Goal: Task Accomplishment & Management: Manage account settings

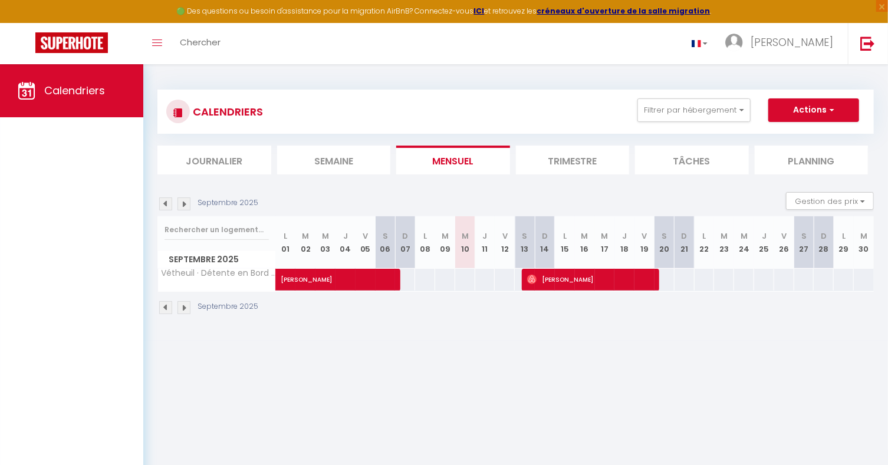
click at [182, 305] on img at bounding box center [184, 307] width 13 height 13
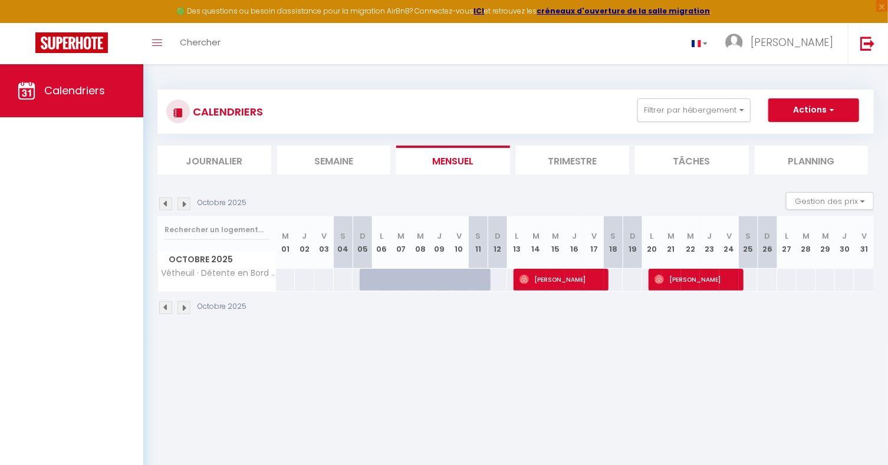
click at [736, 316] on div "Octobre 2025" at bounding box center [516, 309] width 717 height 35
click at [184, 310] on img at bounding box center [184, 307] width 13 height 13
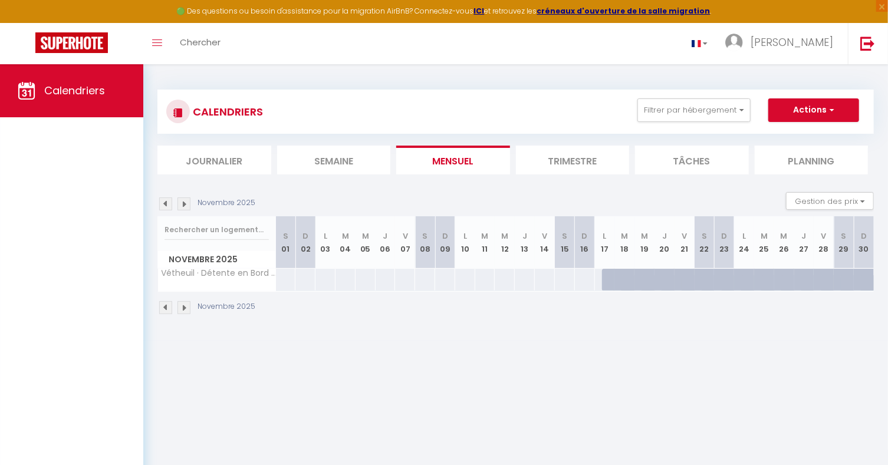
click at [169, 309] on img at bounding box center [165, 307] width 13 height 13
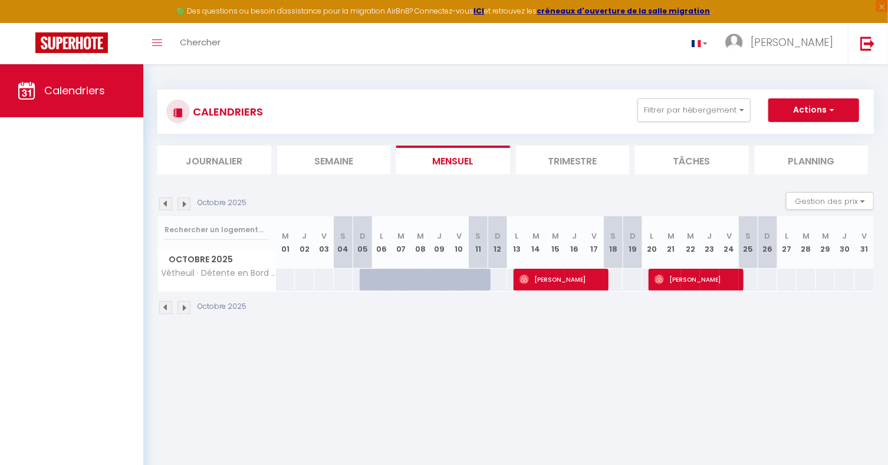
click at [169, 309] on img at bounding box center [165, 307] width 13 height 13
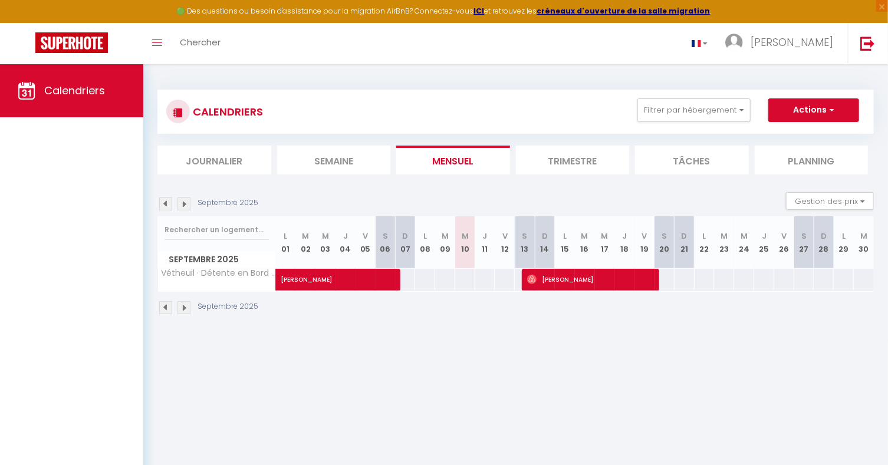
click at [182, 310] on img at bounding box center [184, 307] width 13 height 13
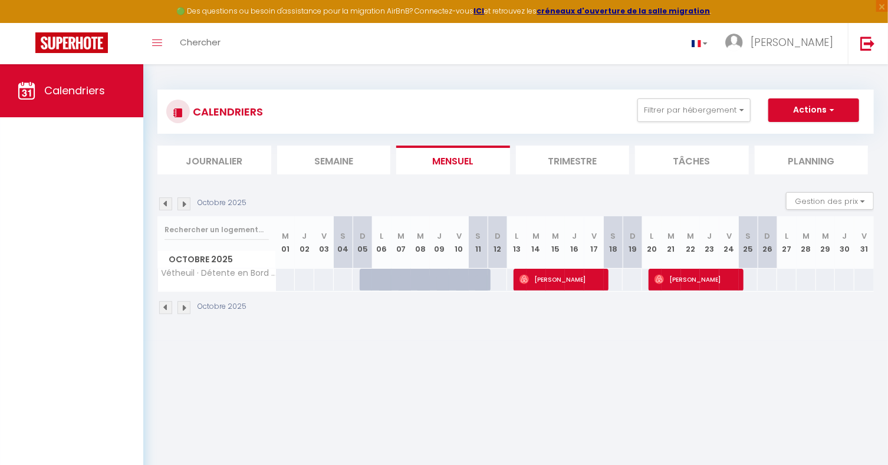
click at [581, 361] on body "🟢 Des questions ou besoin d'assistance pour la migration AirBnB? Connectez-vous…" at bounding box center [444, 296] width 888 height 465
click at [188, 306] on img at bounding box center [184, 307] width 13 height 13
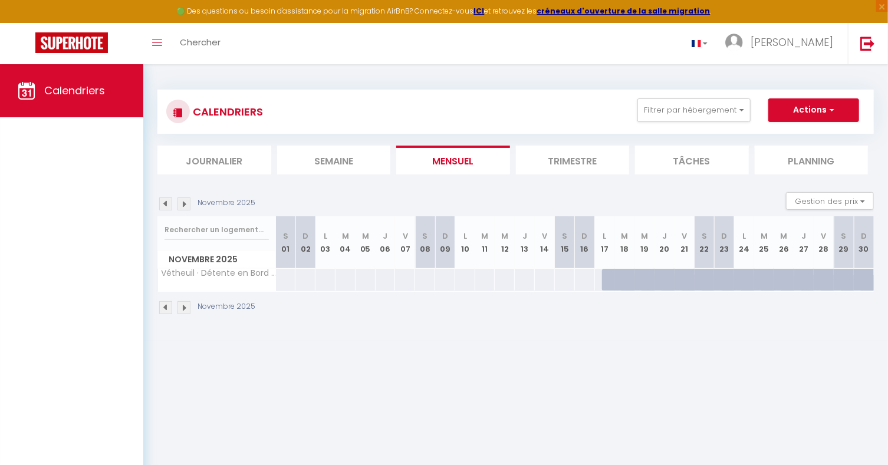
click at [168, 307] on img at bounding box center [165, 307] width 13 height 13
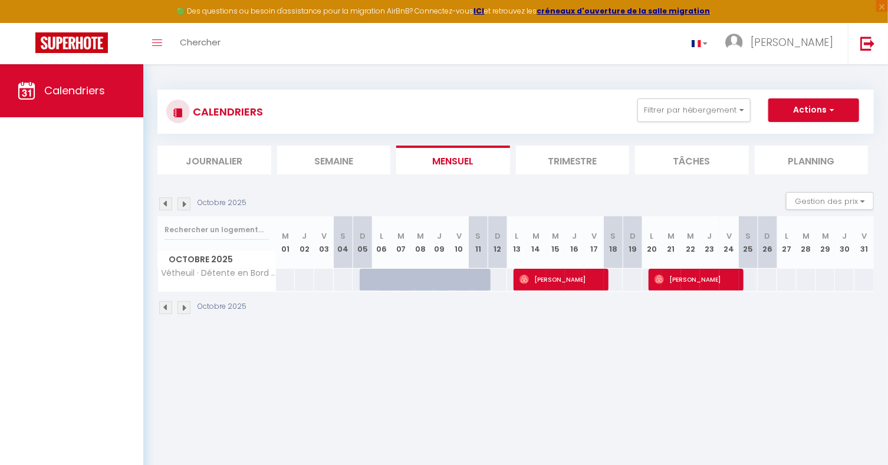
click at [168, 307] on img at bounding box center [165, 307] width 13 height 13
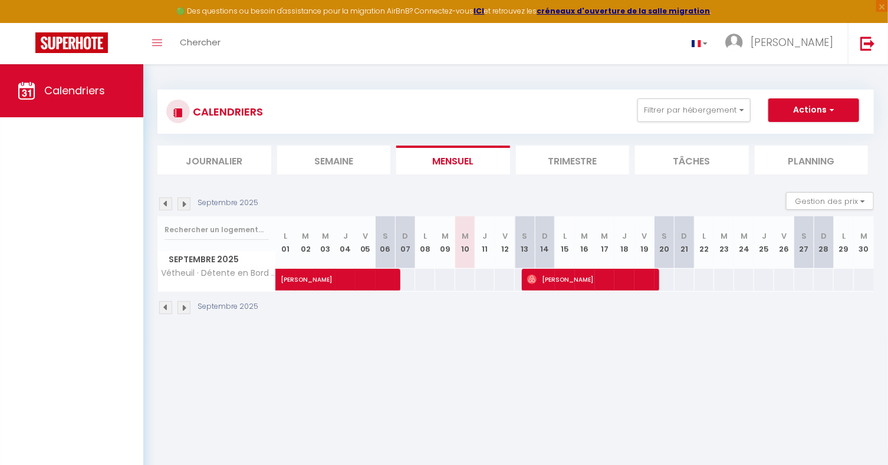
click at [189, 311] on img at bounding box center [184, 307] width 13 height 13
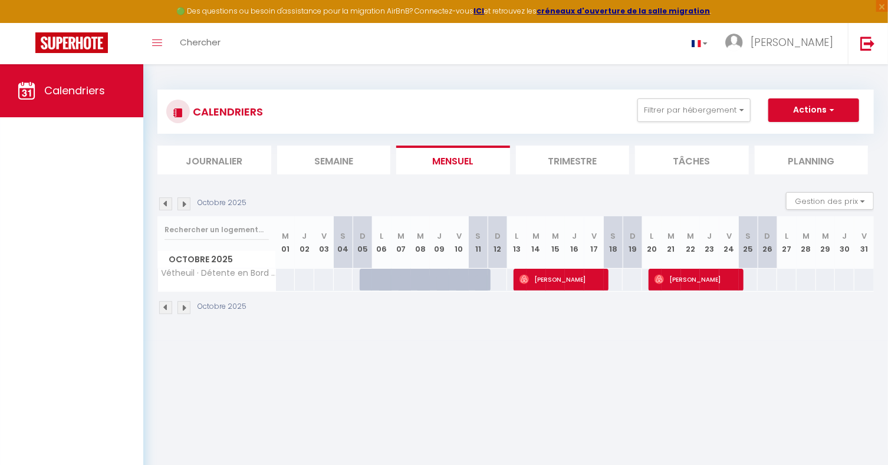
click at [186, 309] on img at bounding box center [184, 307] width 13 height 13
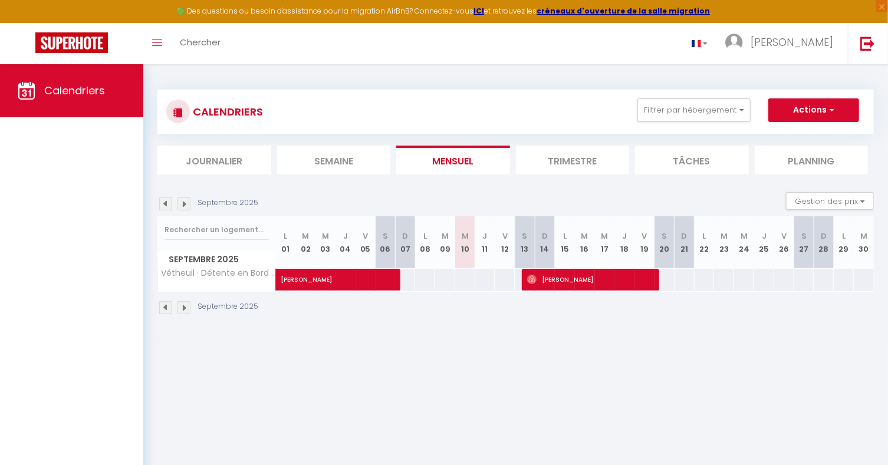
click at [159, 310] on img at bounding box center [165, 307] width 13 height 13
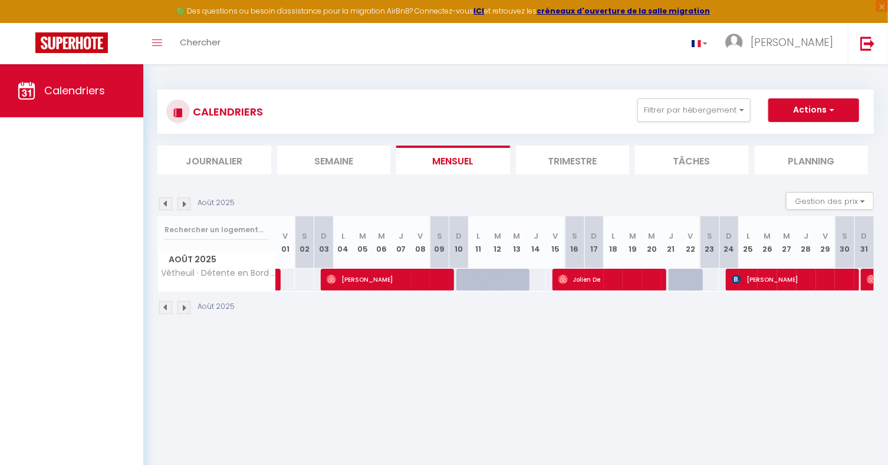
click at [164, 307] on img at bounding box center [165, 307] width 13 height 13
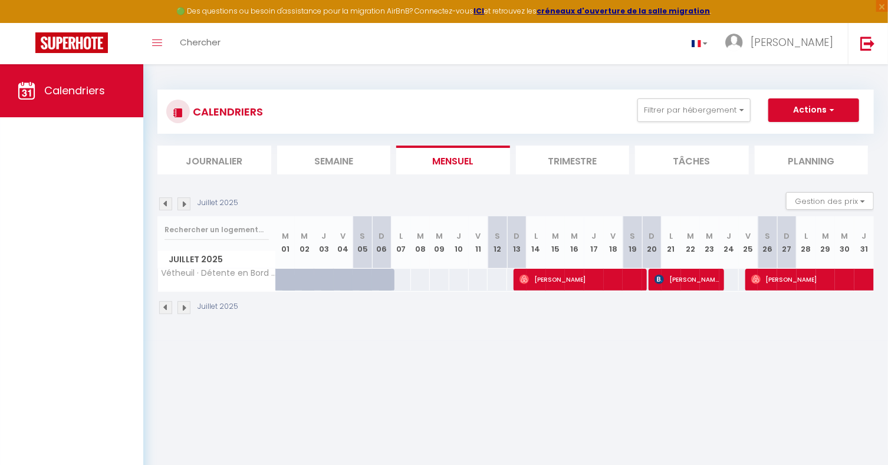
click at [188, 309] on img at bounding box center [184, 307] width 13 height 13
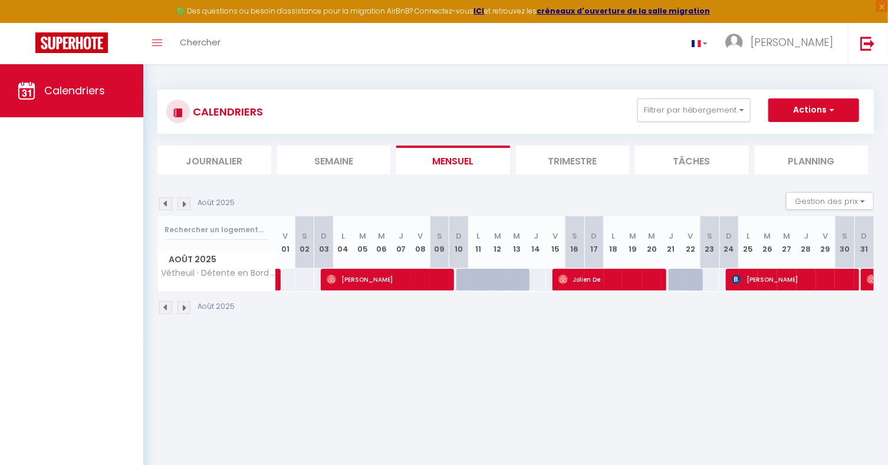
click at [188, 309] on img at bounding box center [184, 307] width 13 height 13
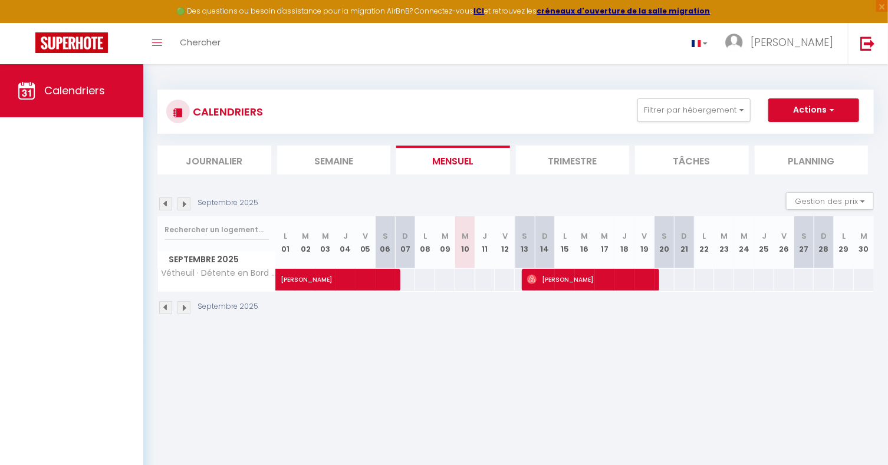
click at [165, 307] on img at bounding box center [165, 307] width 13 height 13
